Goal: Information Seeking & Learning: Learn about a topic

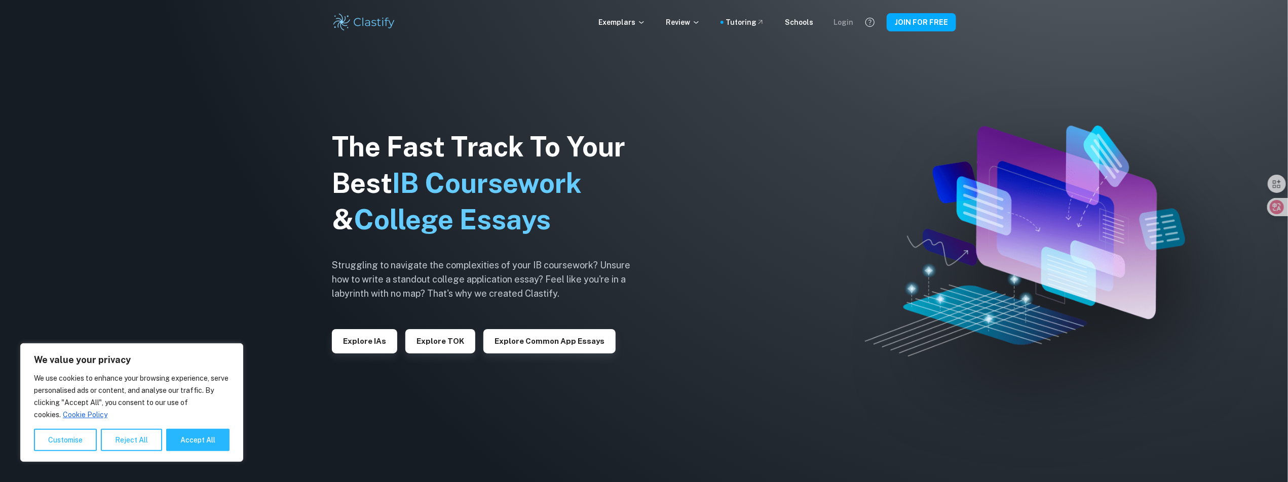
click at [851, 23] on div "Login" at bounding box center [844, 22] width 20 height 11
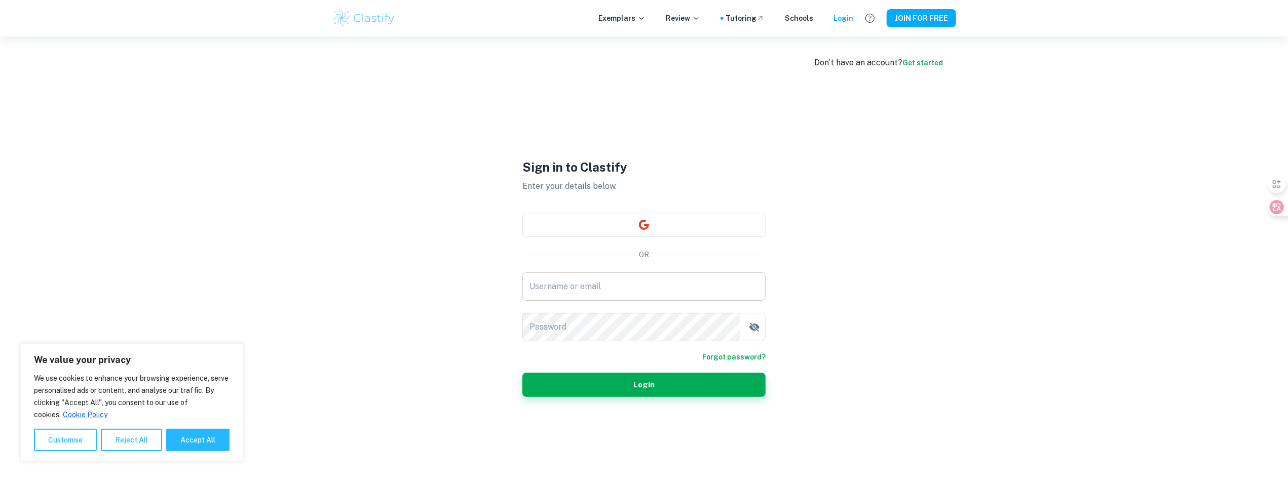
click at [598, 274] on input "Username or email" at bounding box center [643, 287] width 243 height 28
type input "500004@qq.com"
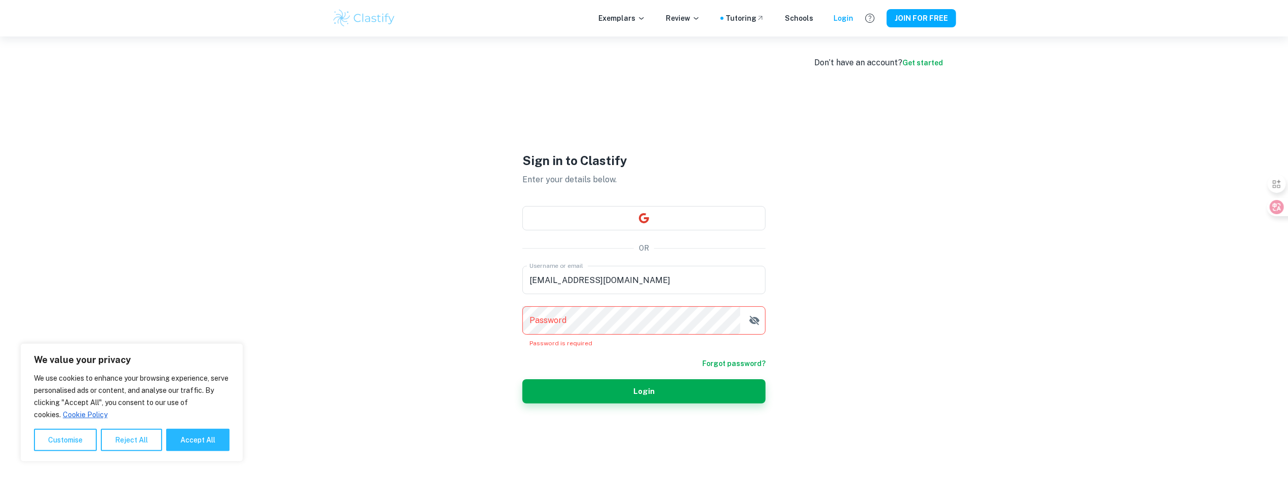
click at [289, 180] on div "Don’t have an account? Get started Sign in to Clastify Enter your details below…" at bounding box center [644, 277] width 1288 height 482
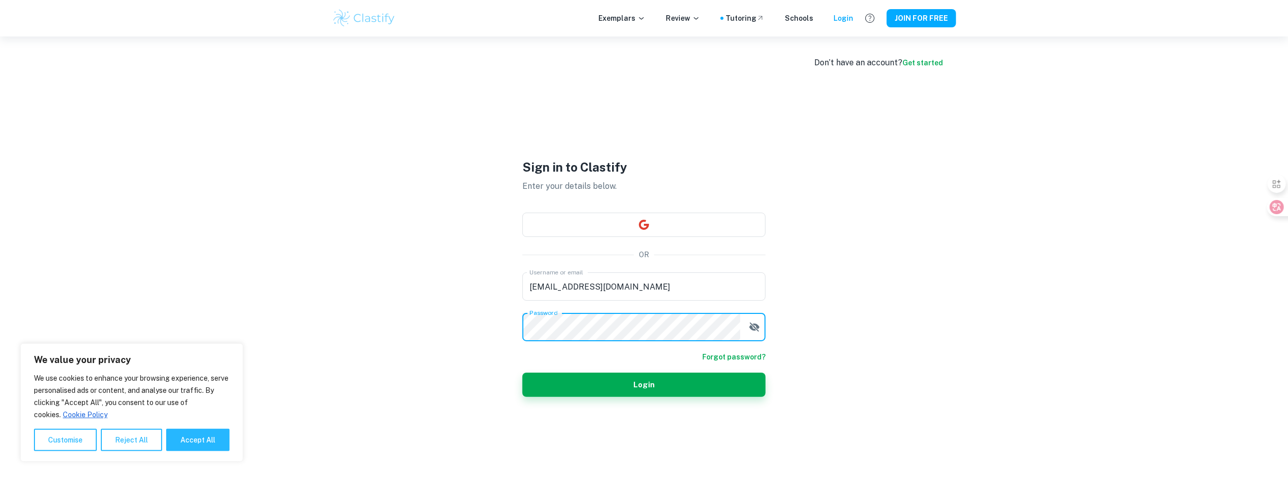
drag, startPoint x: 710, startPoint y: 392, endPoint x: 763, endPoint y: 344, distance: 71.7
click at [710, 392] on button "Login" at bounding box center [643, 385] width 243 height 24
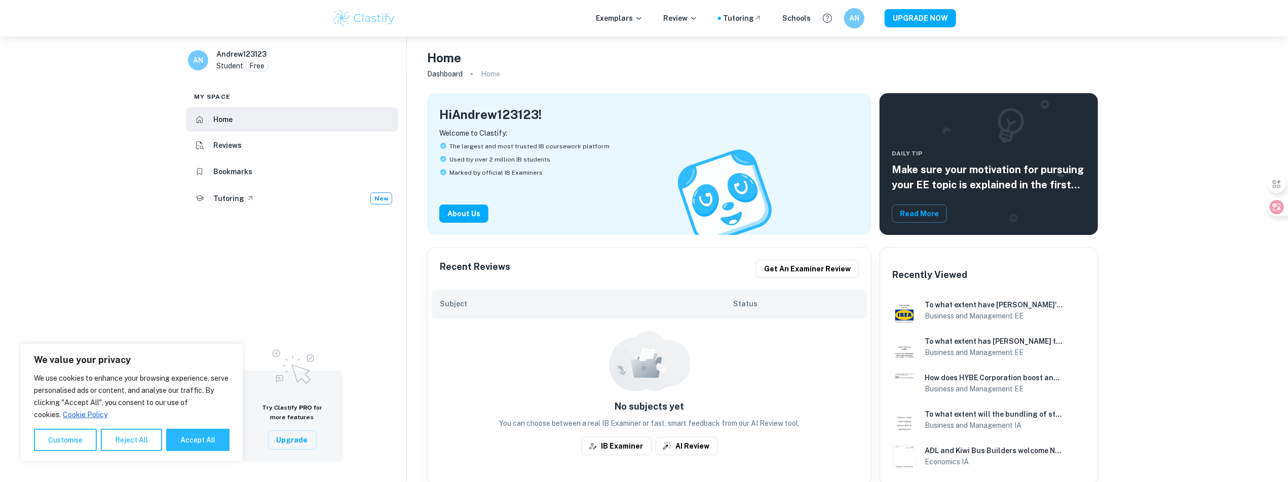
click at [605, 25] on div "Exemplars Review Tutoring Schools AN UPGRADE NOW" at bounding box center [644, 18] width 649 height 20
click at [618, 23] on p "Exemplars" at bounding box center [619, 18] width 47 height 11
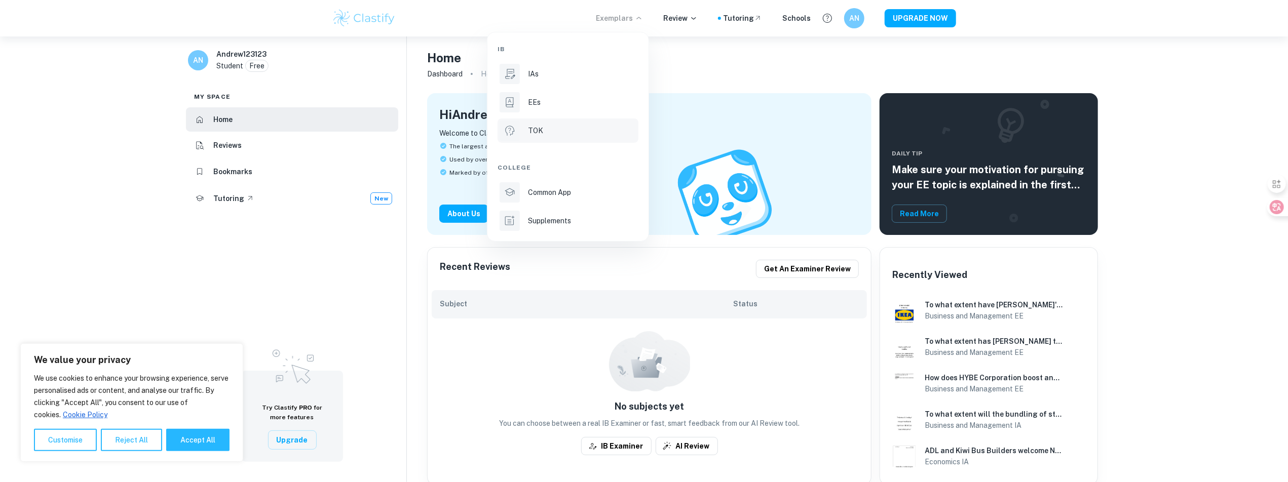
click at [550, 133] on div "TOK" at bounding box center [582, 130] width 108 height 11
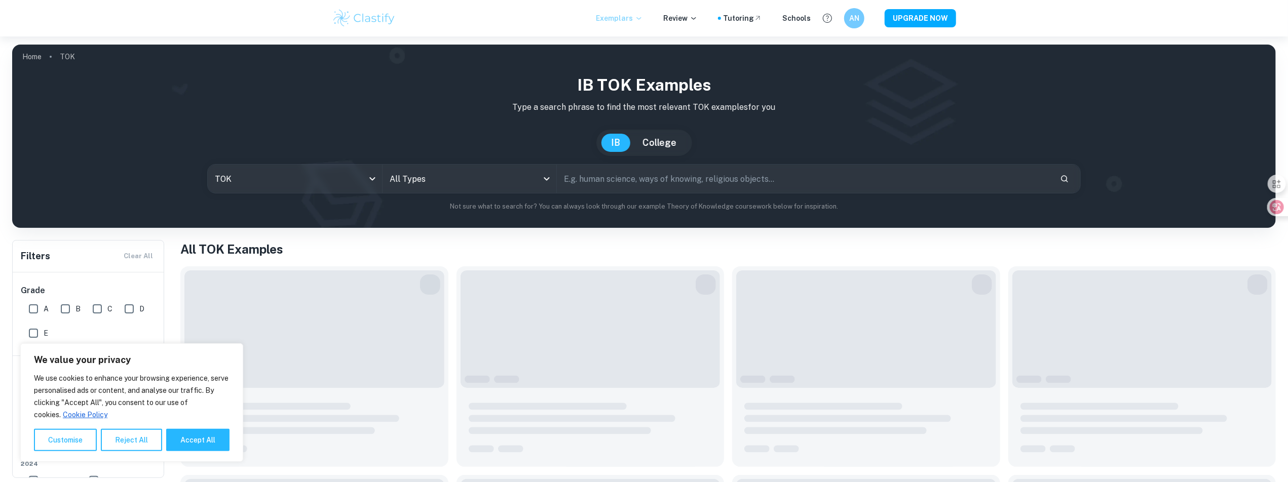
click at [614, 16] on p "Exemplars" at bounding box center [619, 18] width 47 height 11
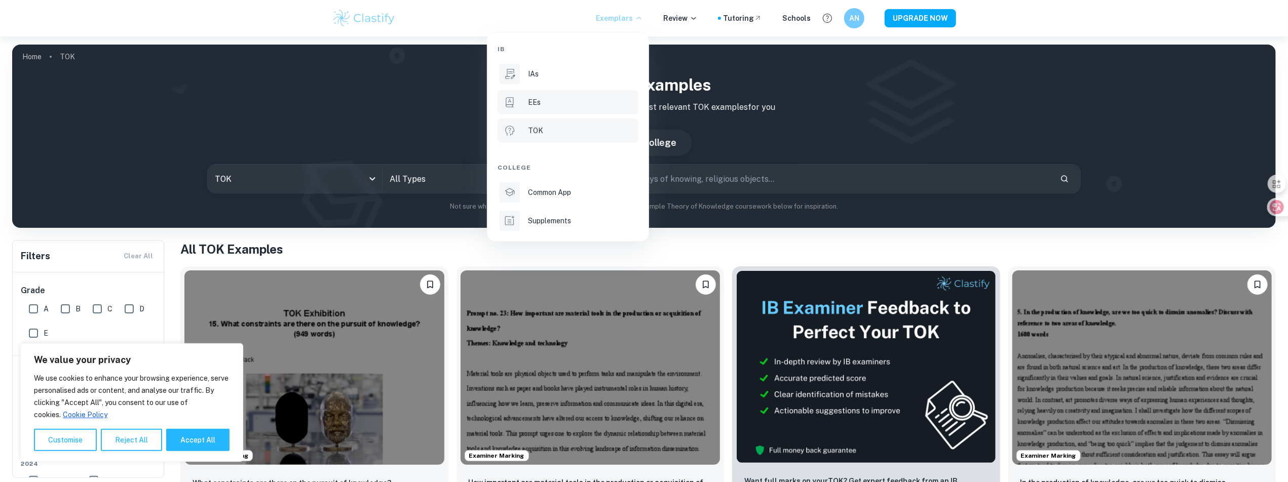
click at [547, 101] on div "EEs" at bounding box center [582, 102] width 108 height 11
type input "ee"
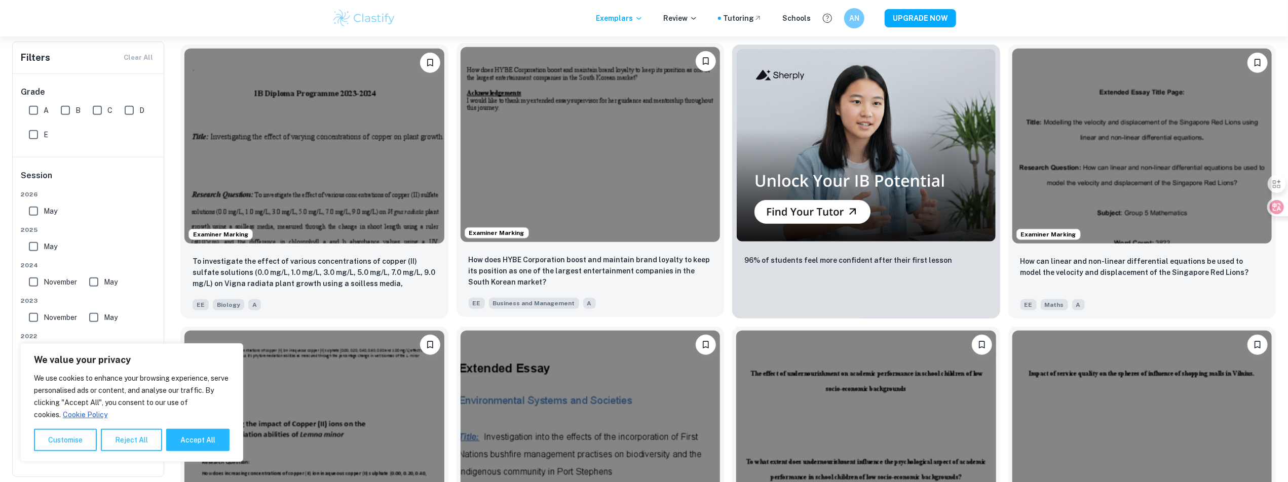
scroll to position [506, 0]
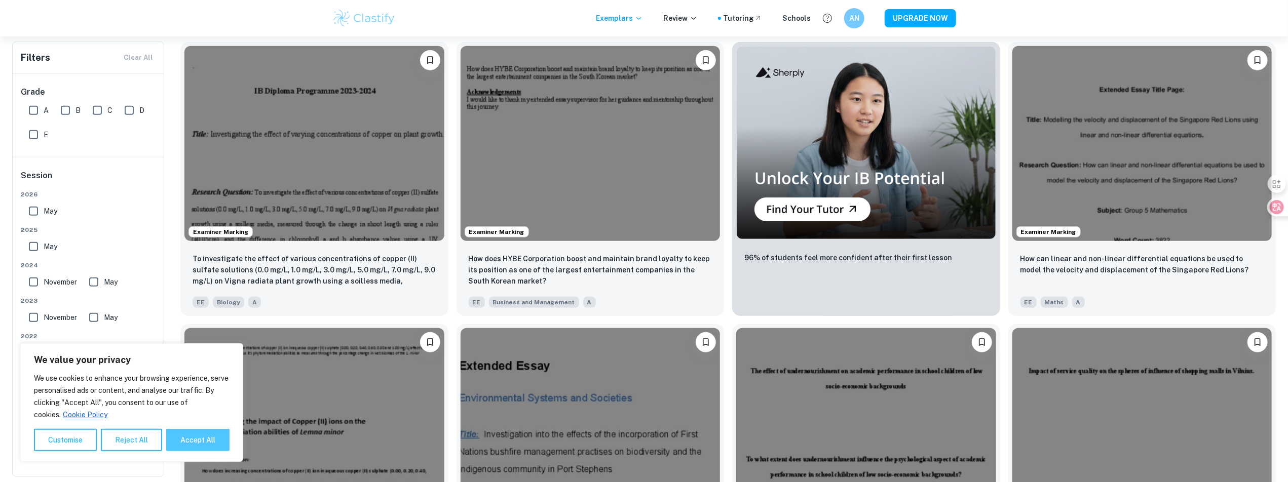
click at [193, 438] on button "Accept All" at bounding box center [197, 440] width 63 height 22
checkbox input "true"
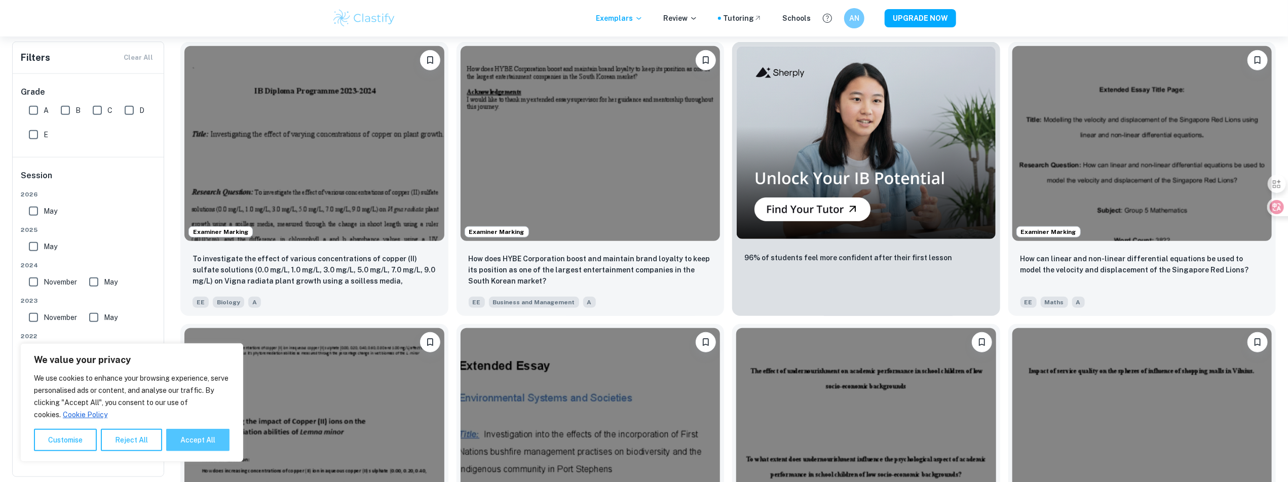
checkbox input "true"
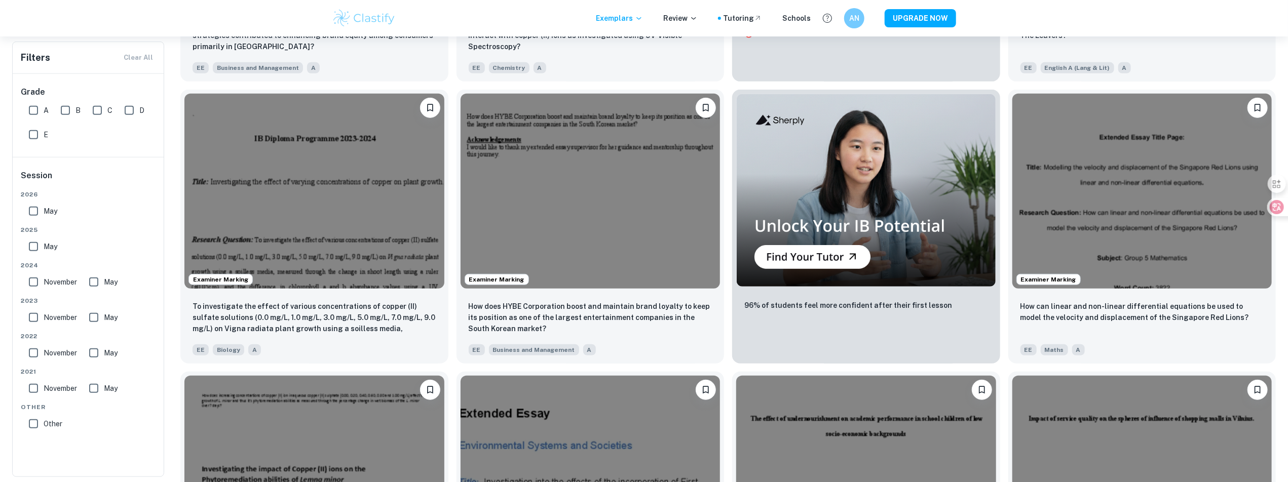
scroll to position [456, 0]
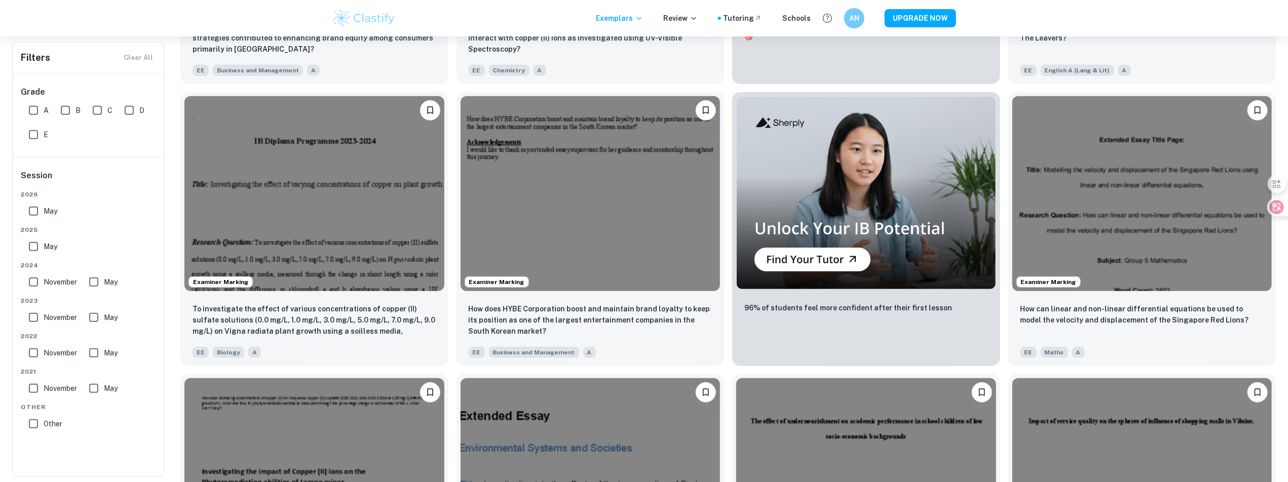
click at [34, 109] on input "A" at bounding box center [33, 110] width 20 height 20
checkbox input "true"
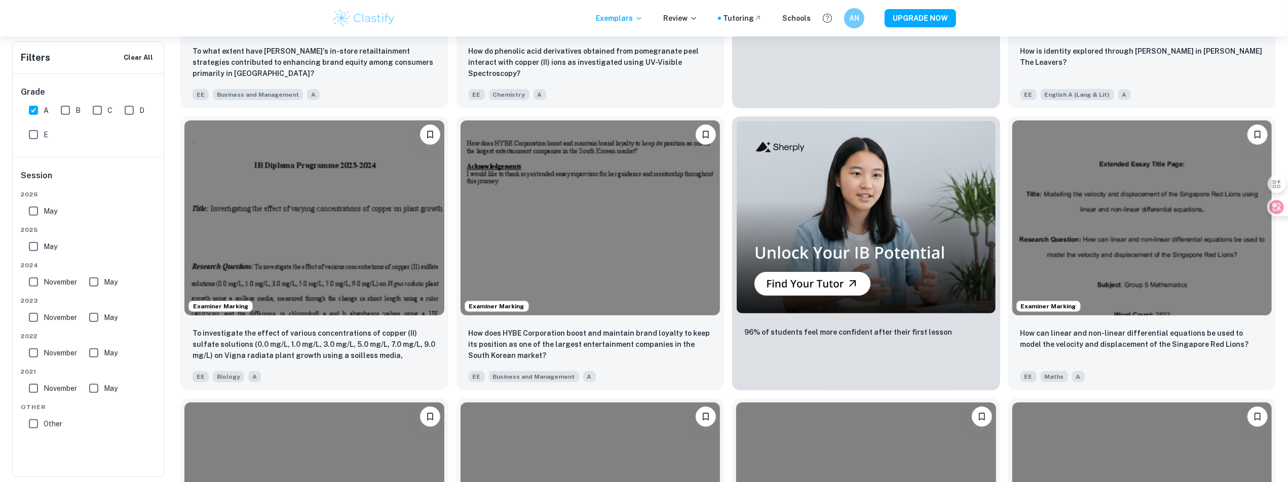
click at [34, 242] on input "May" at bounding box center [33, 247] width 20 height 20
checkbox input "true"
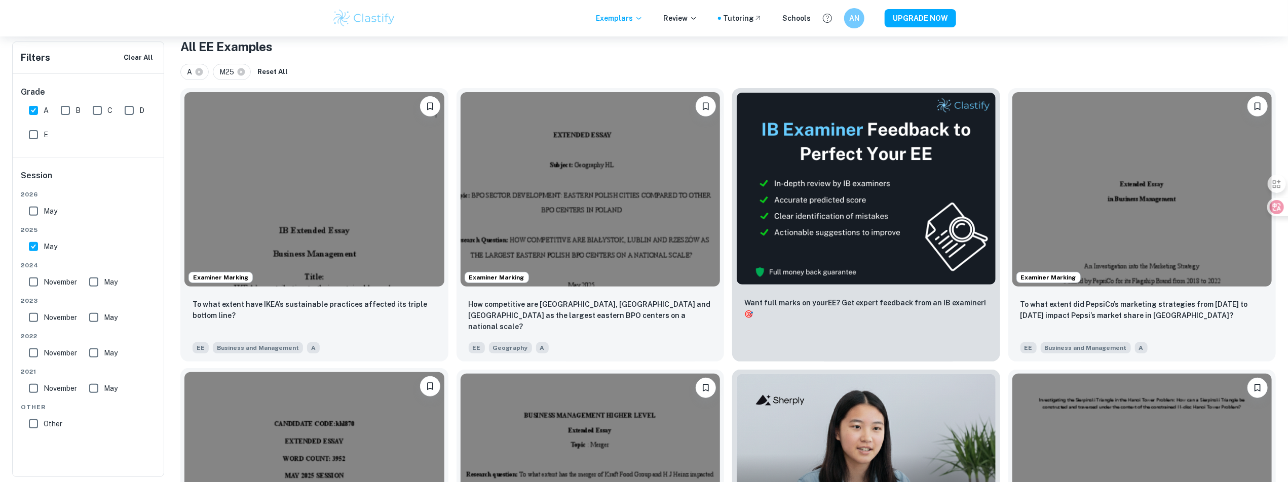
scroll to position [0, 0]
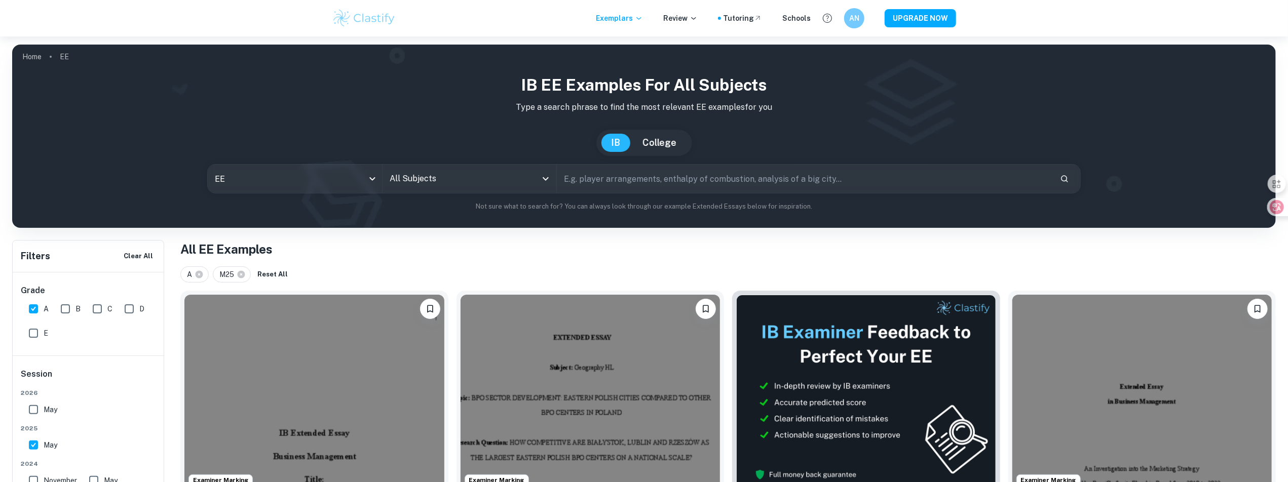
click at [440, 185] on input "All Subjects" at bounding box center [461, 178] width 149 height 19
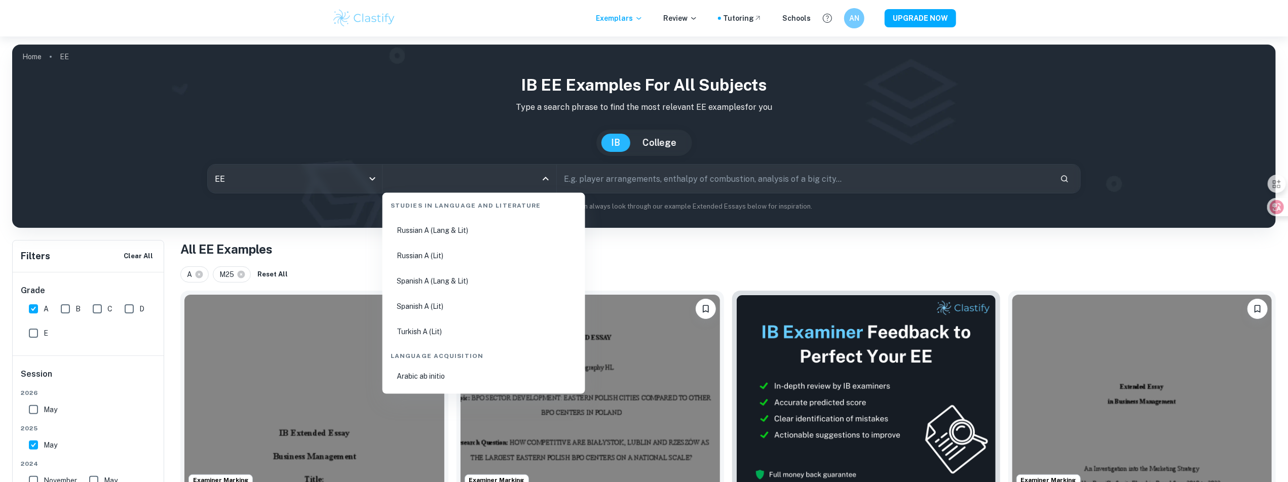
scroll to position [912, 0]
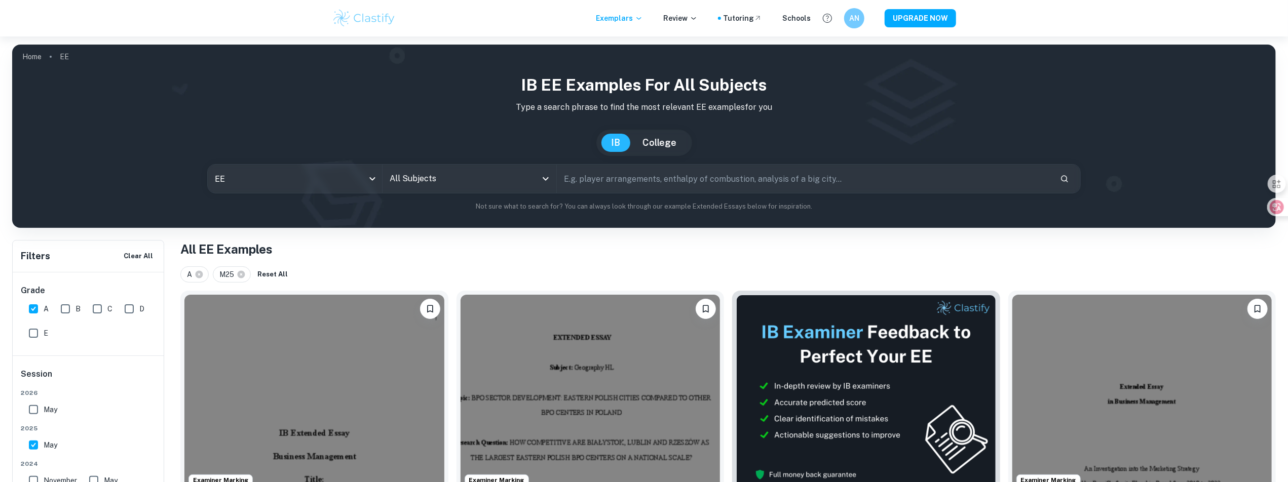
click at [589, 183] on input "text" at bounding box center [804, 179] width 495 height 28
type input "business"
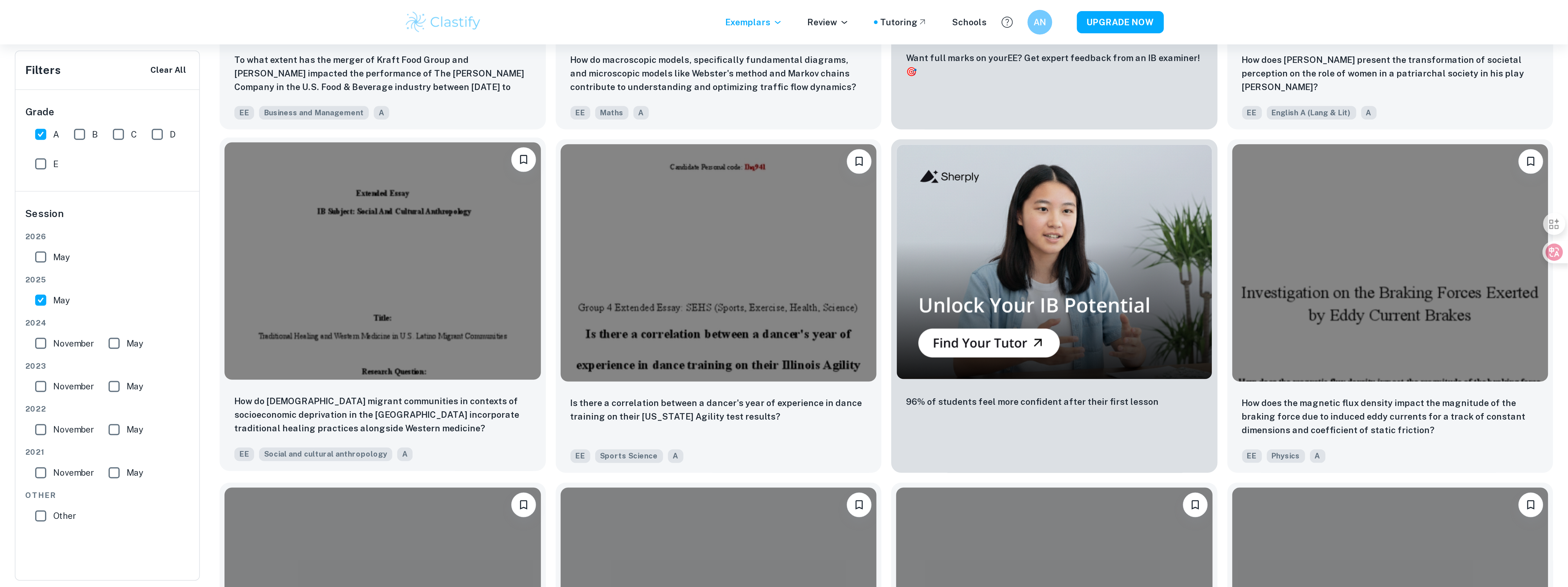
scroll to position [431, 0]
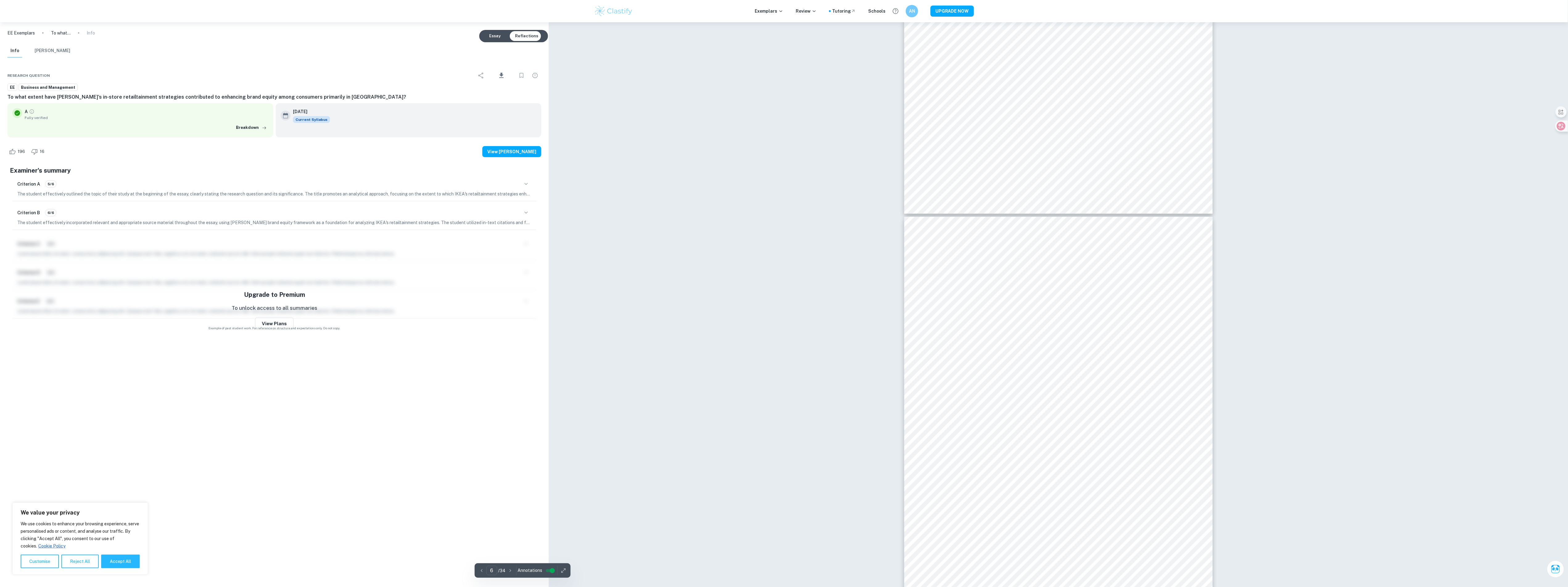
scroll to position [2065, 0]
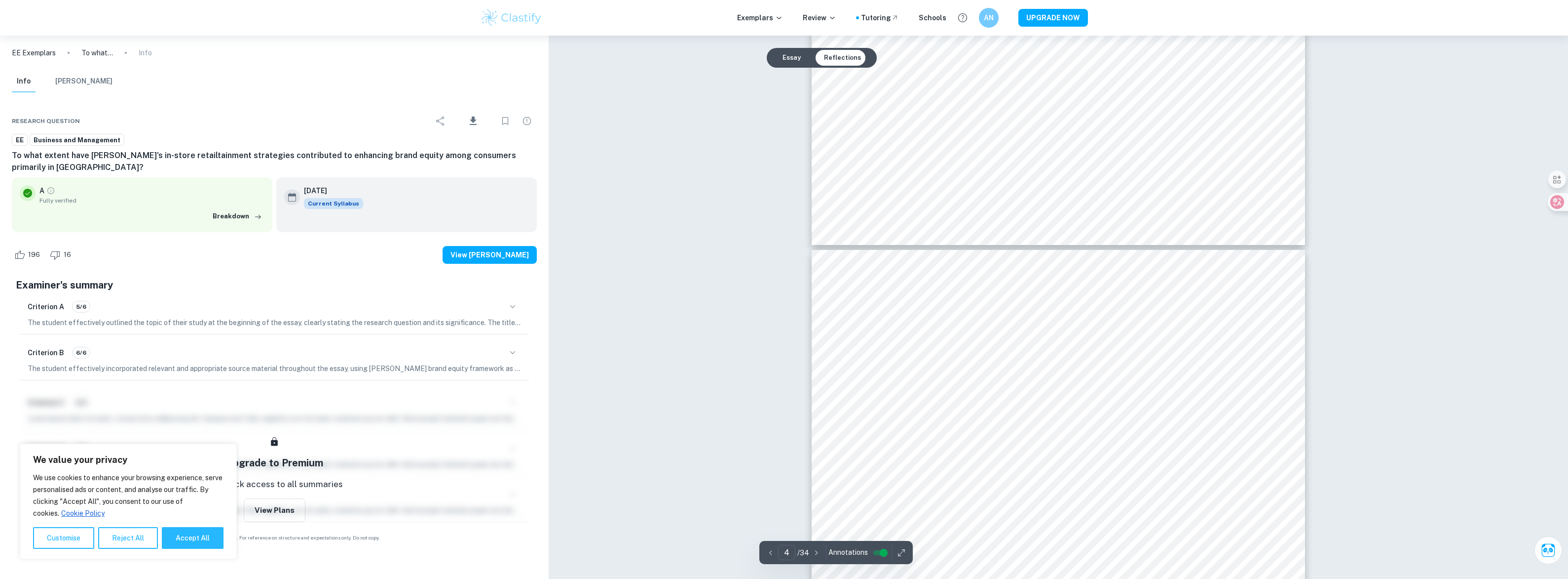
scroll to position [2555, 0]
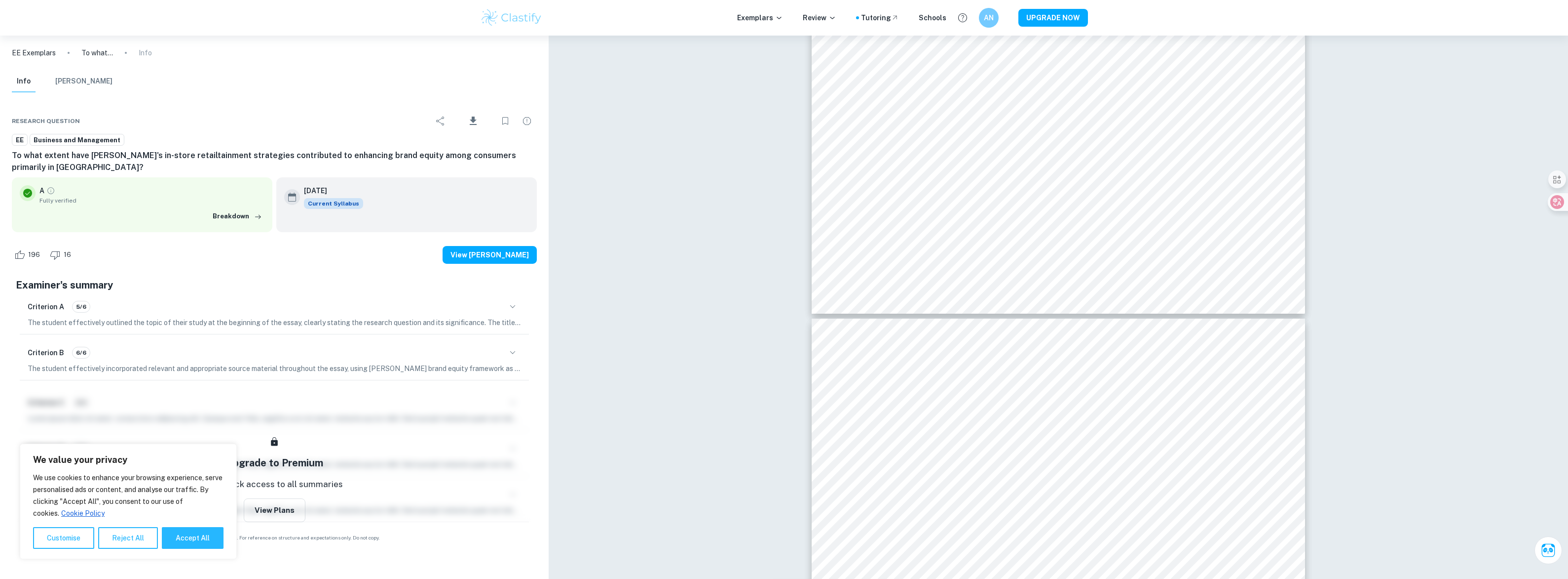
type input "5"
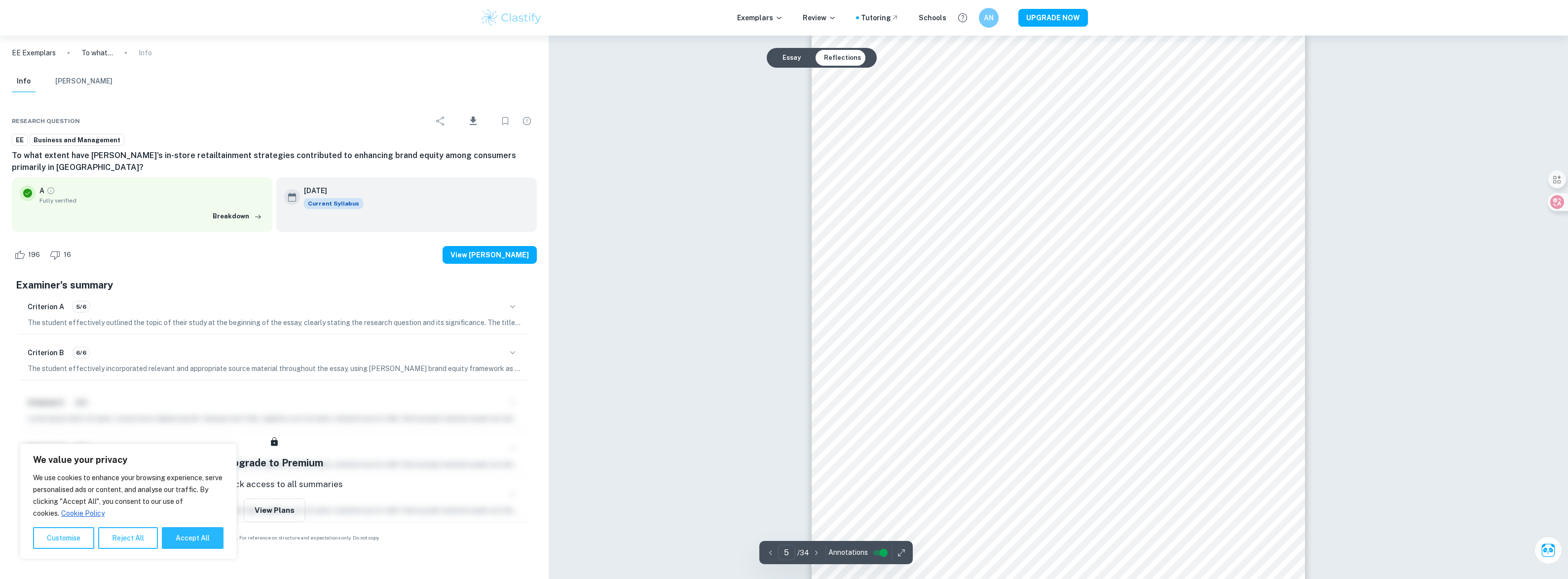
scroll to position [2987, 0]
